Goal: Information Seeking & Learning: Learn about a topic

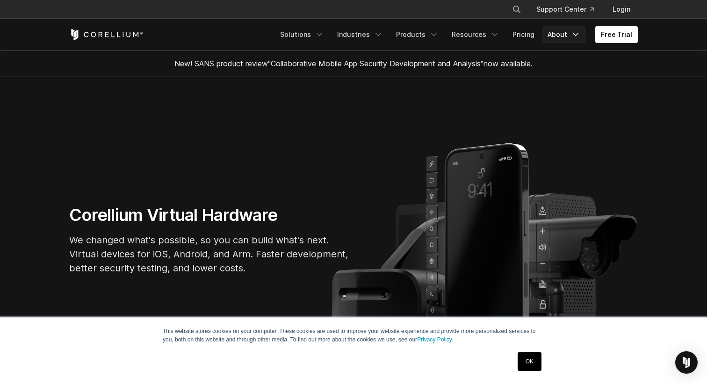
click at [563, 32] on link "About" at bounding box center [564, 34] width 44 height 17
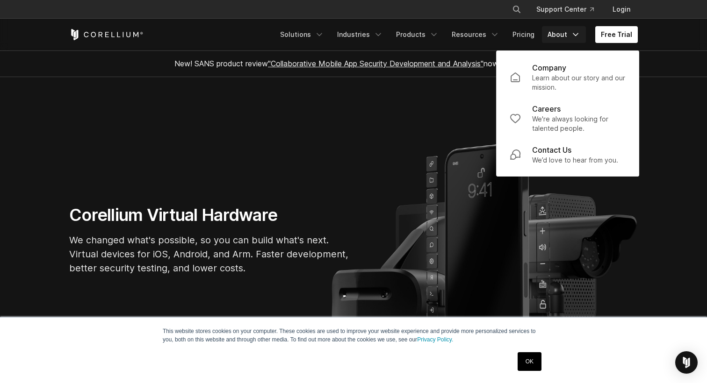
click at [437, 90] on section "Corellium Virtual Hardware We changed what's possible, so you can build what's …" at bounding box center [353, 243] width 707 height 333
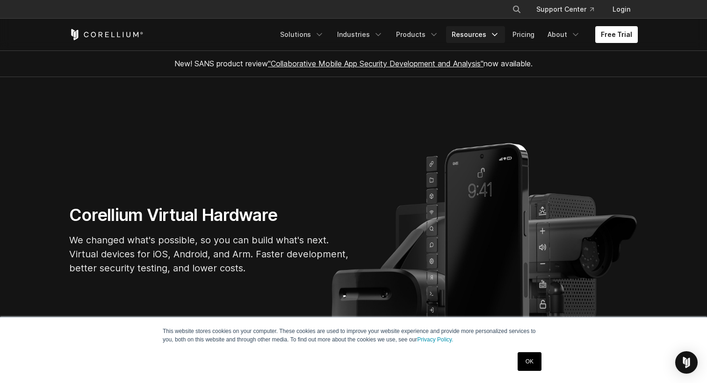
click at [490, 32] on link "Resources" at bounding box center [475, 34] width 59 height 17
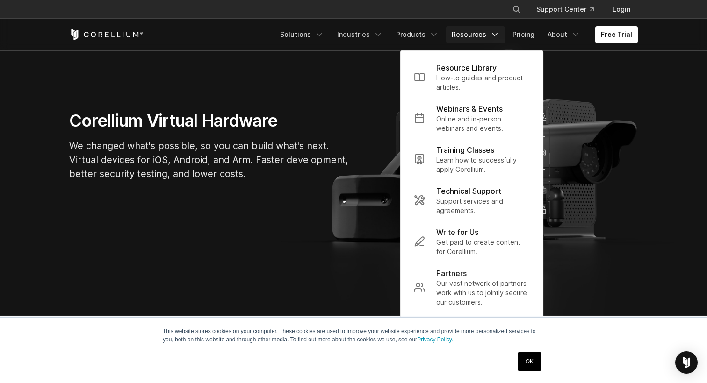
scroll to position [107, 0]
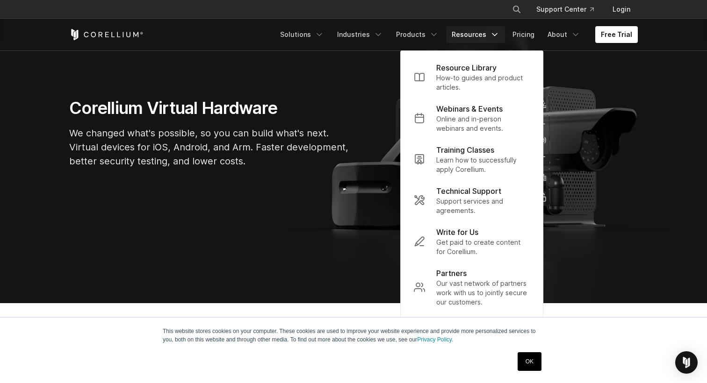
click at [526, 367] on link "OK" at bounding box center [529, 361] width 24 height 19
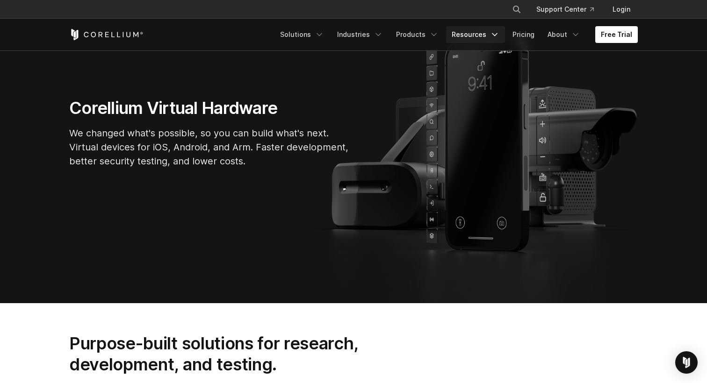
click at [476, 37] on link "Resources" at bounding box center [475, 34] width 59 height 17
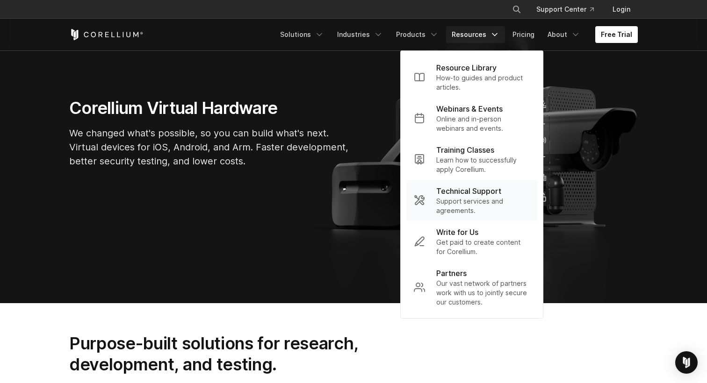
scroll to position [102, 0]
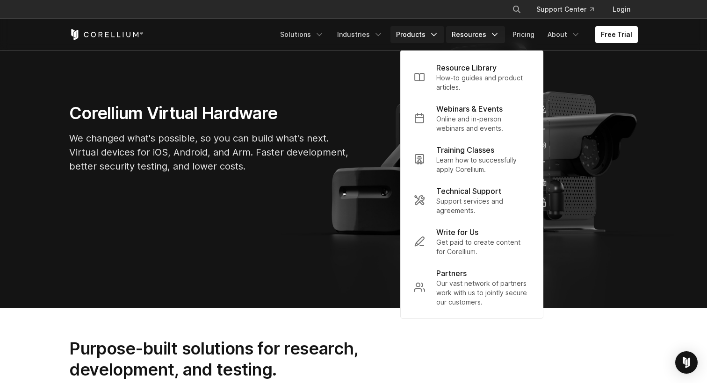
click at [422, 31] on link "Products" at bounding box center [417, 34] width 54 height 17
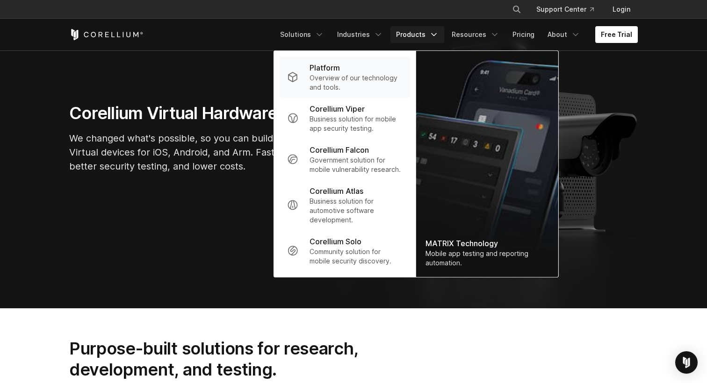
click at [345, 76] on p "Overview of our technology and tools." at bounding box center [355, 82] width 93 height 19
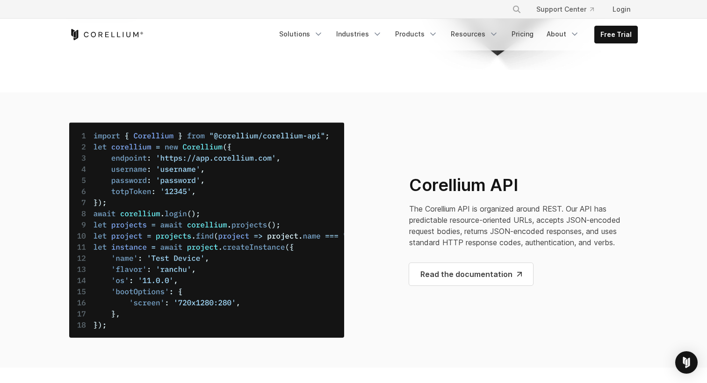
scroll to position [3542, 0]
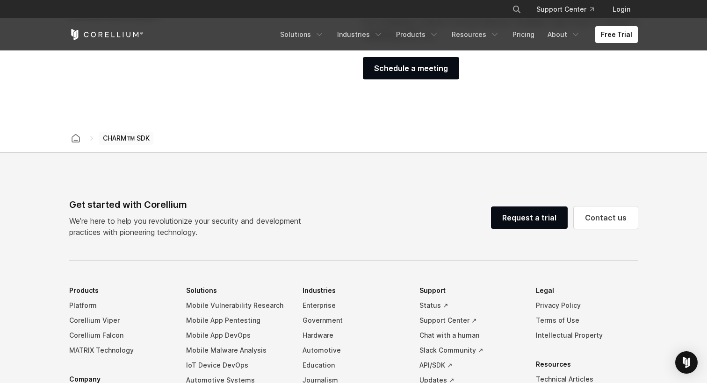
scroll to position [1498, 0]
click at [569, 35] on link "About" at bounding box center [564, 34] width 44 height 17
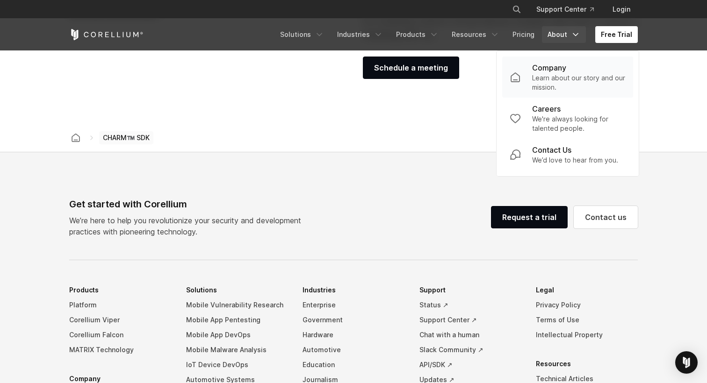
click at [566, 82] on p "Learn about our story and our mission." at bounding box center [578, 82] width 93 height 19
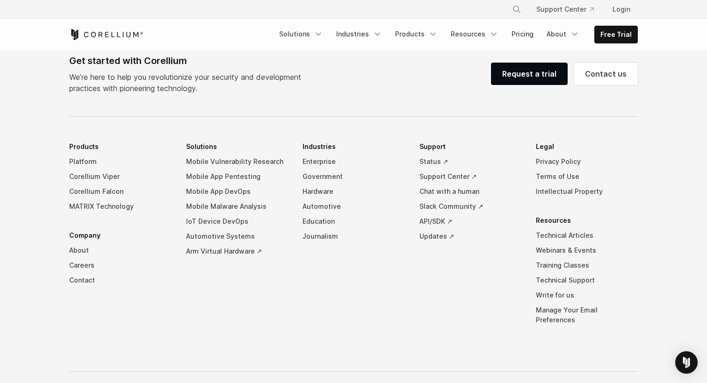
scroll to position [1625, 0]
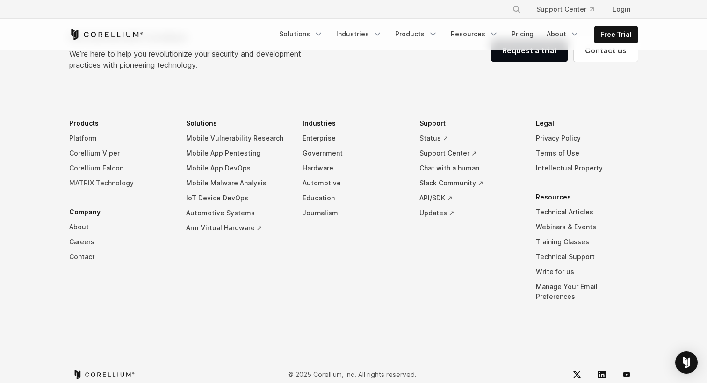
click at [113, 176] on link "MATRIX Technology" at bounding box center [120, 183] width 102 height 15
